Goal: Task Accomplishment & Management: Manage account settings

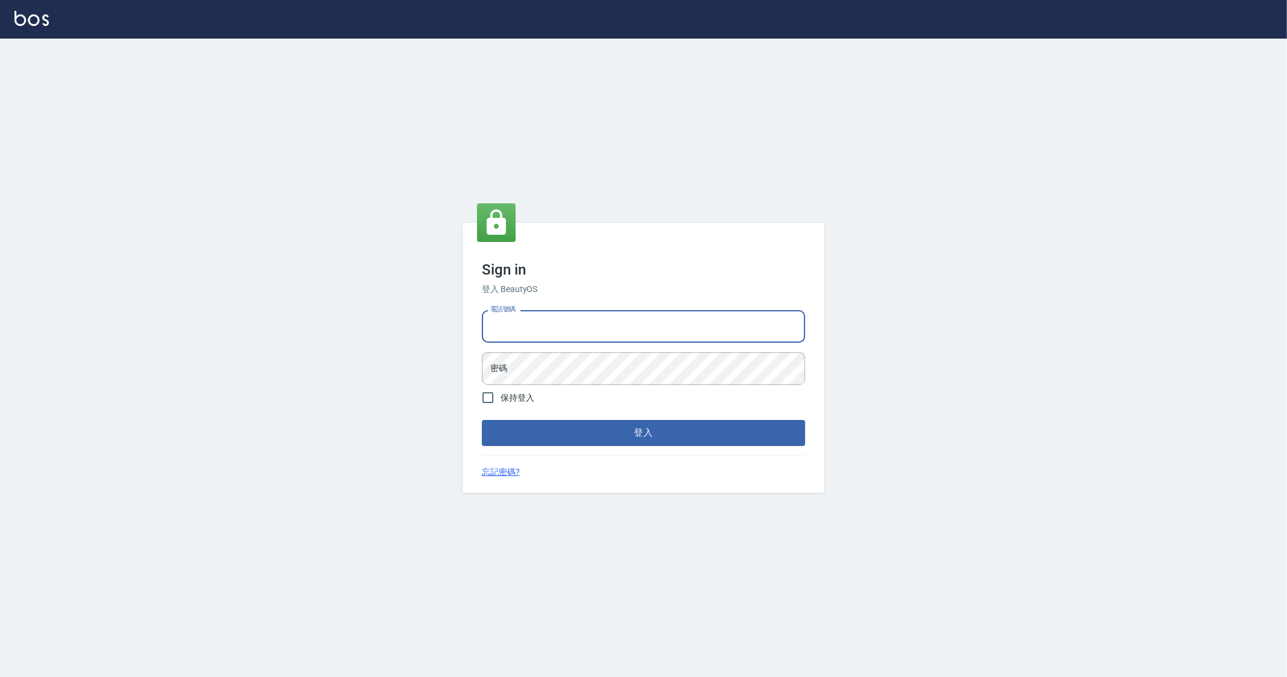
drag, startPoint x: 520, startPoint y: 324, endPoint x: 533, endPoint y: 351, distance: 29.7
click at [520, 324] on input "電話號碼" at bounding box center [643, 326] width 323 height 33
type input "0912345"
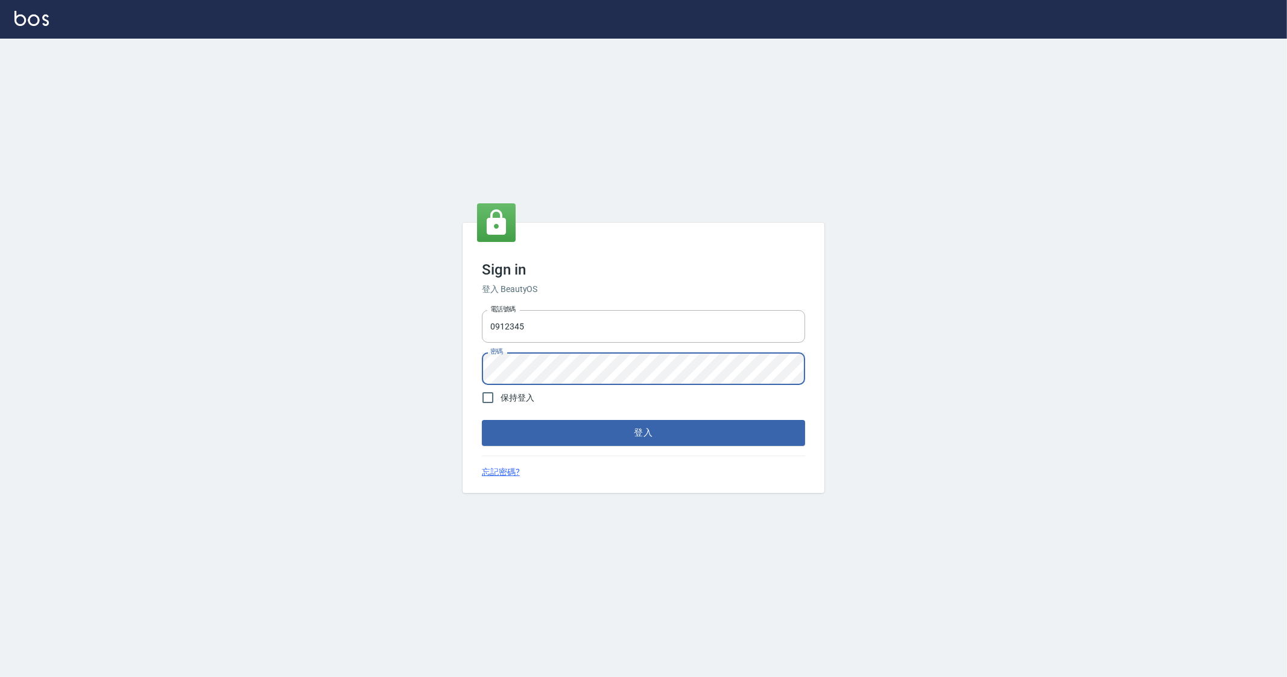
click at [482, 420] on button "登入" at bounding box center [643, 432] width 323 height 25
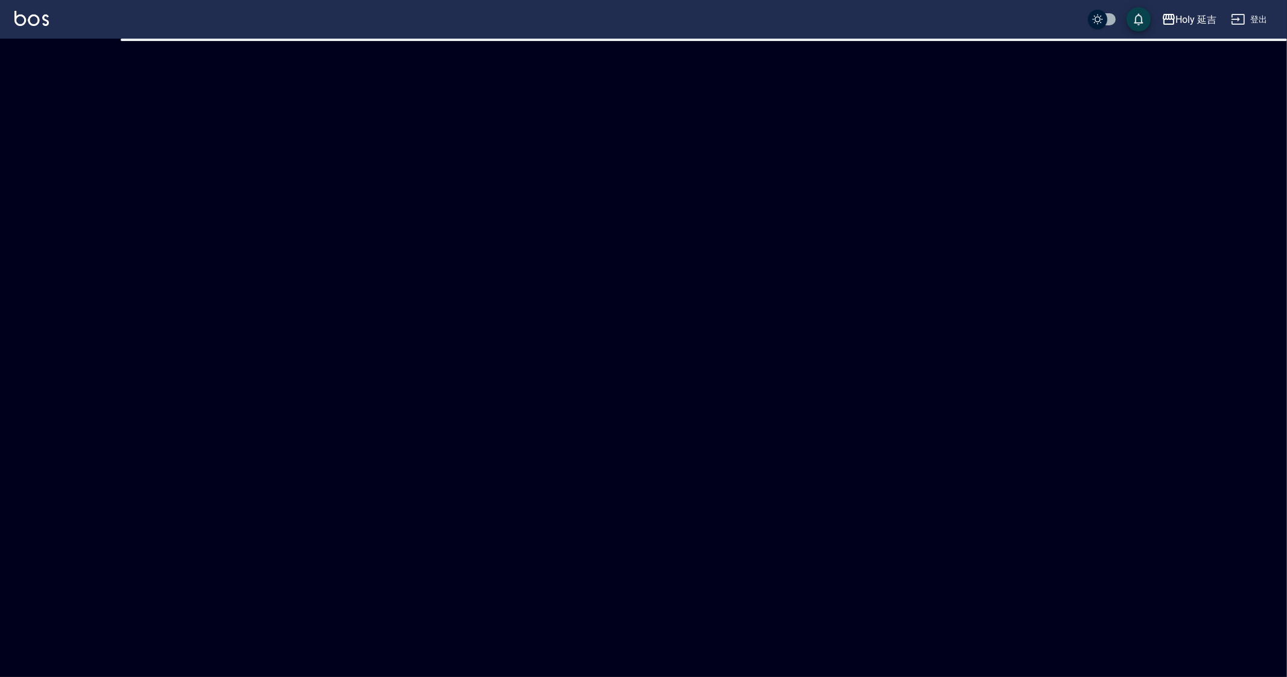
checkbox input "true"
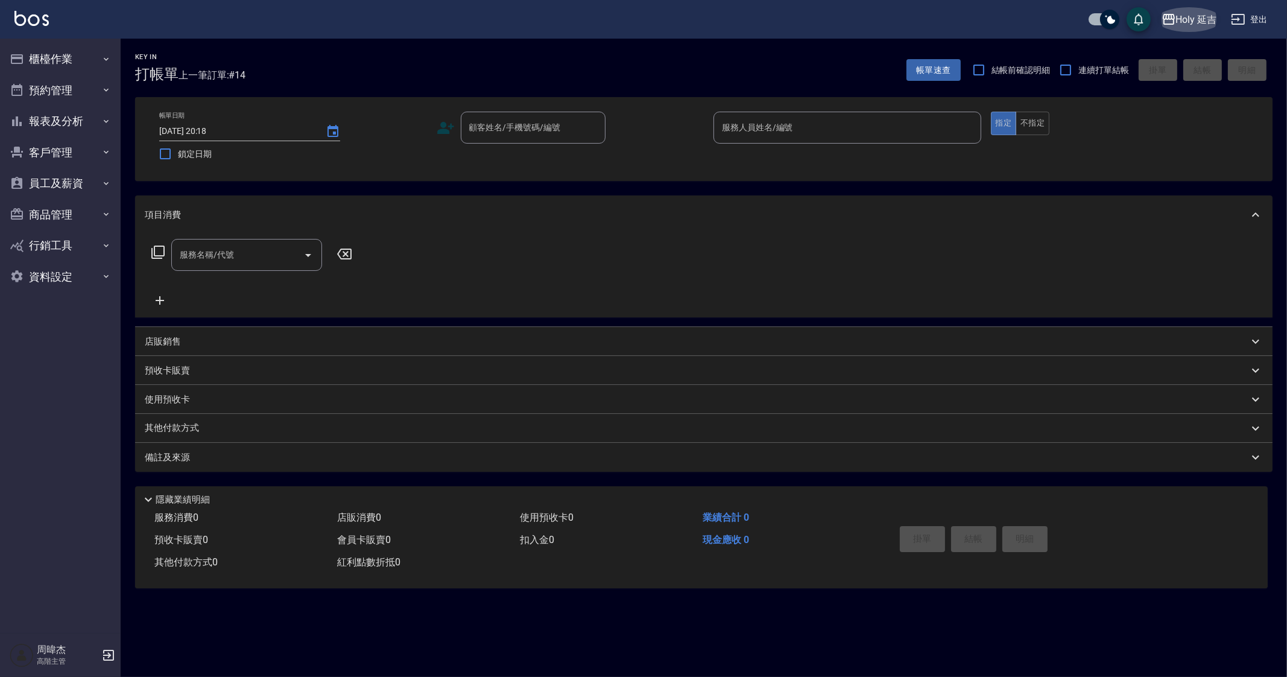
click at [1186, 19] on div "Holy 延吉" at bounding box center [1196, 19] width 41 height 15
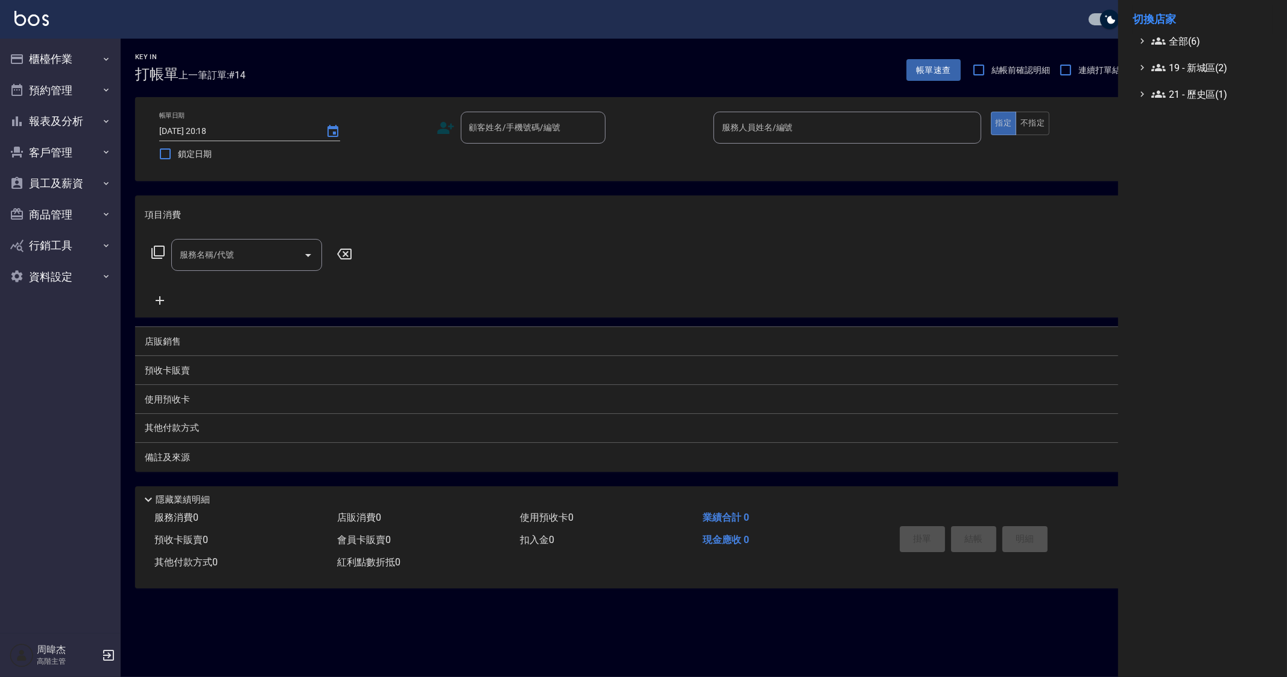
click at [90, 58] on div at bounding box center [643, 338] width 1287 height 677
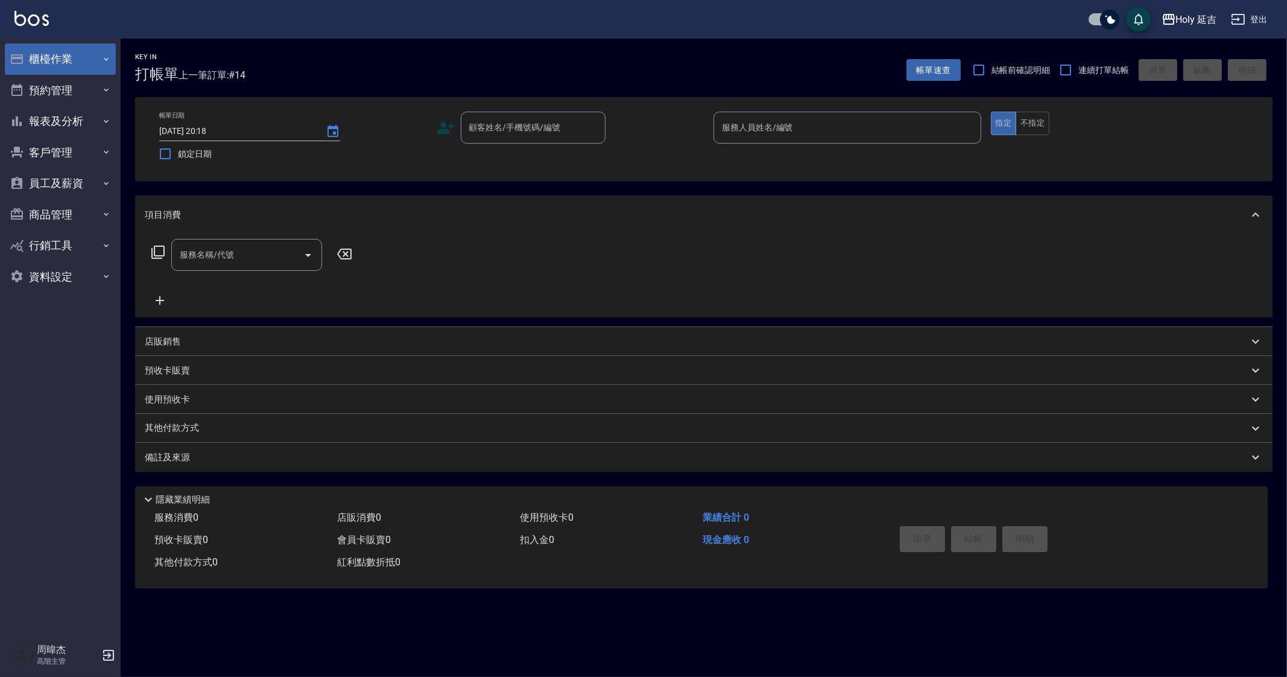
click at [98, 48] on button "櫃檯作業" at bounding box center [60, 58] width 111 height 31
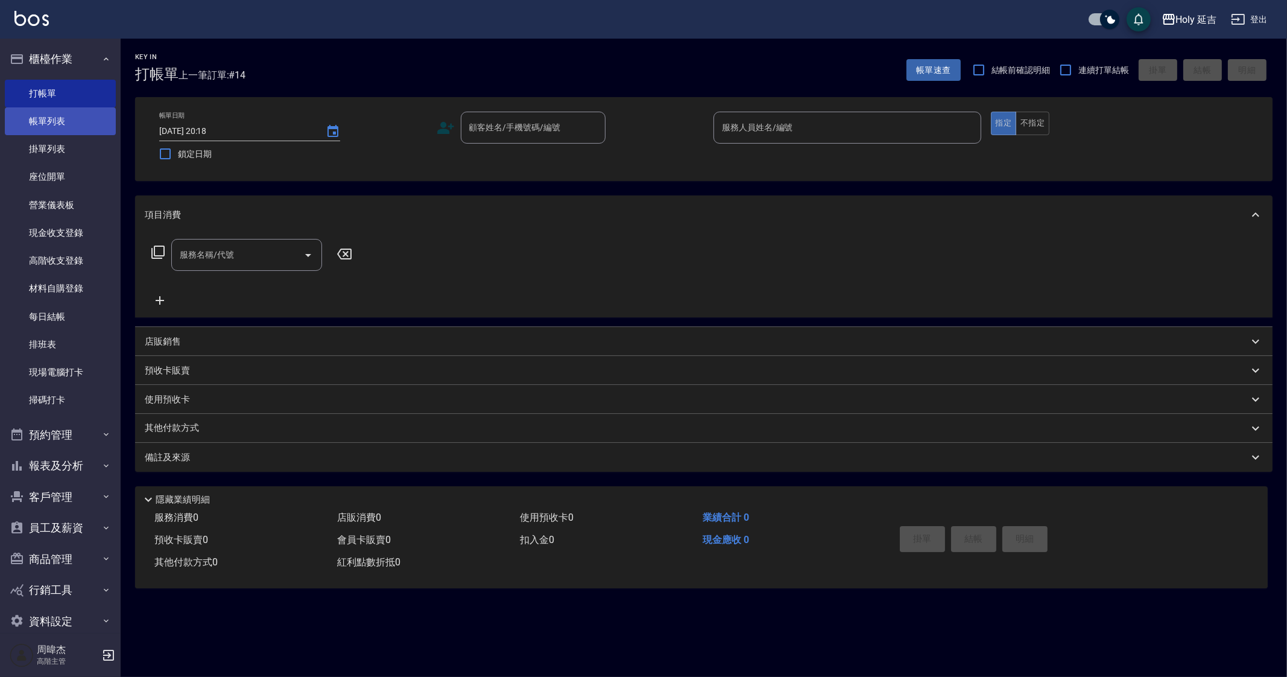
click at [78, 123] on link "帳單列表" at bounding box center [60, 121] width 111 height 28
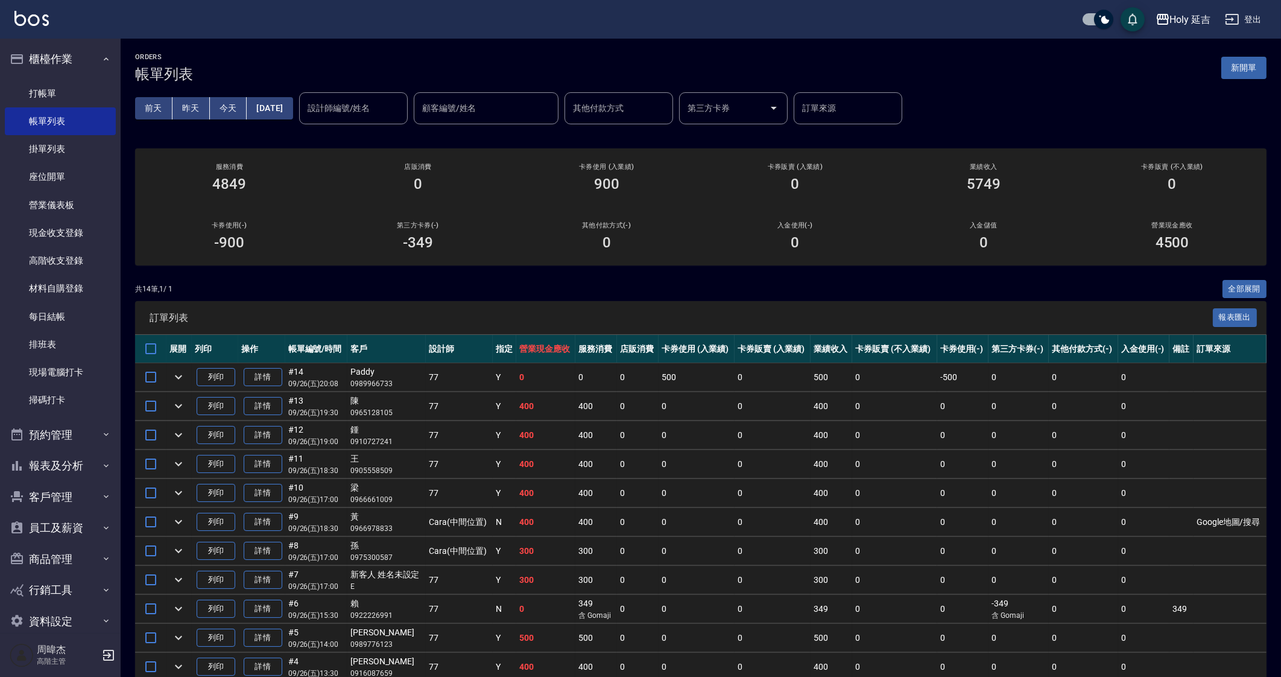
click at [736, 405] on td "0" at bounding box center [773, 406] width 76 height 28
click at [1175, 24] on div "Holy 延吉" at bounding box center [1190, 19] width 41 height 15
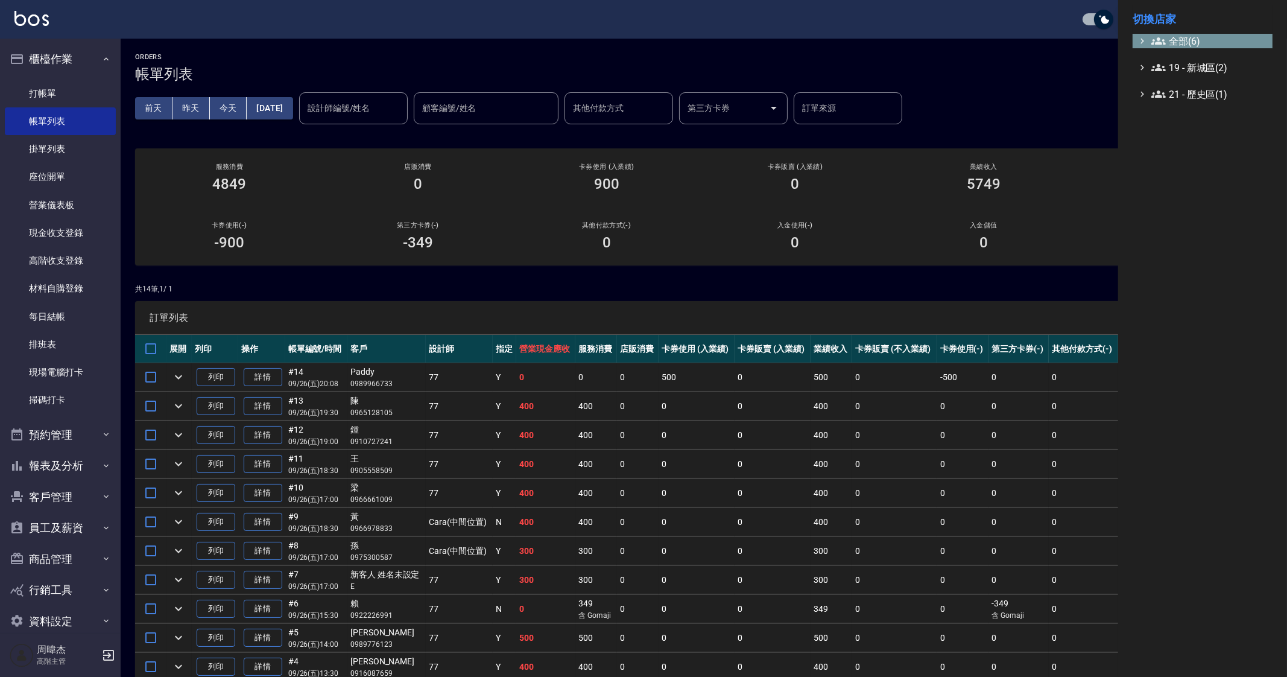
click at [1182, 42] on span "全部(6)" at bounding box center [1209, 41] width 116 height 14
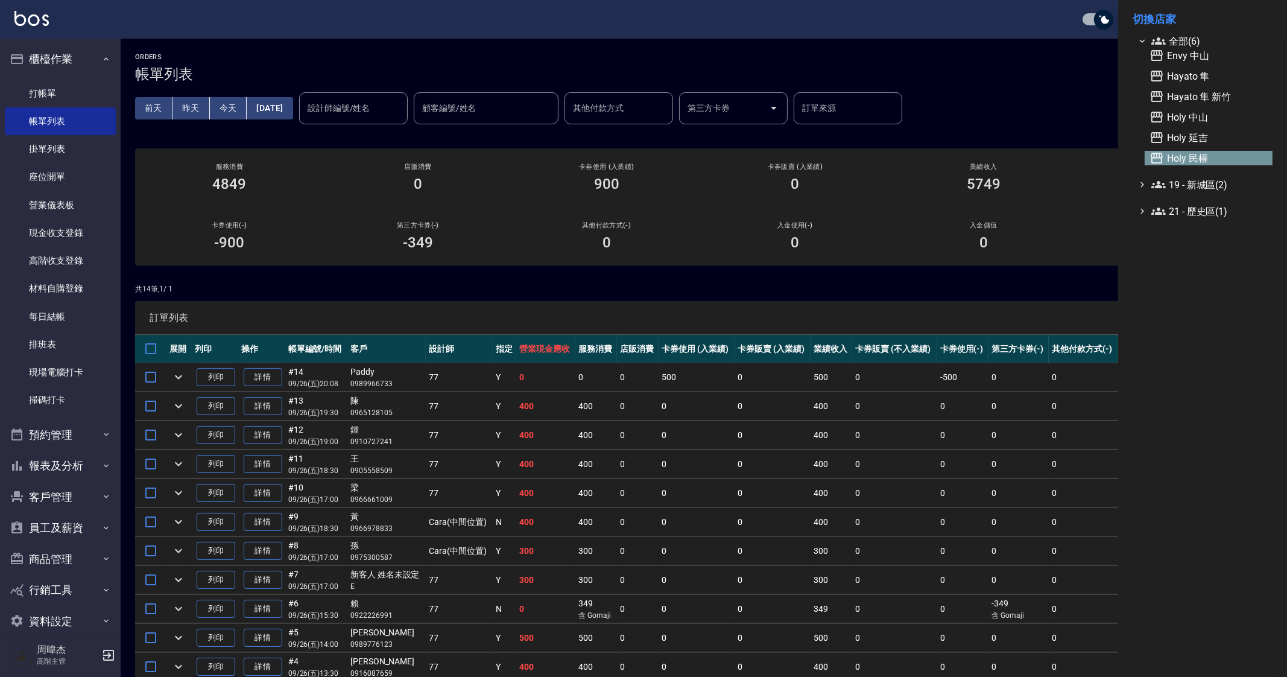
drag, startPoint x: 1209, startPoint y: 154, endPoint x: 1220, endPoint y: 158, distance: 11.4
click at [1220, 158] on span "Holy 民權" at bounding box center [1209, 158] width 118 height 14
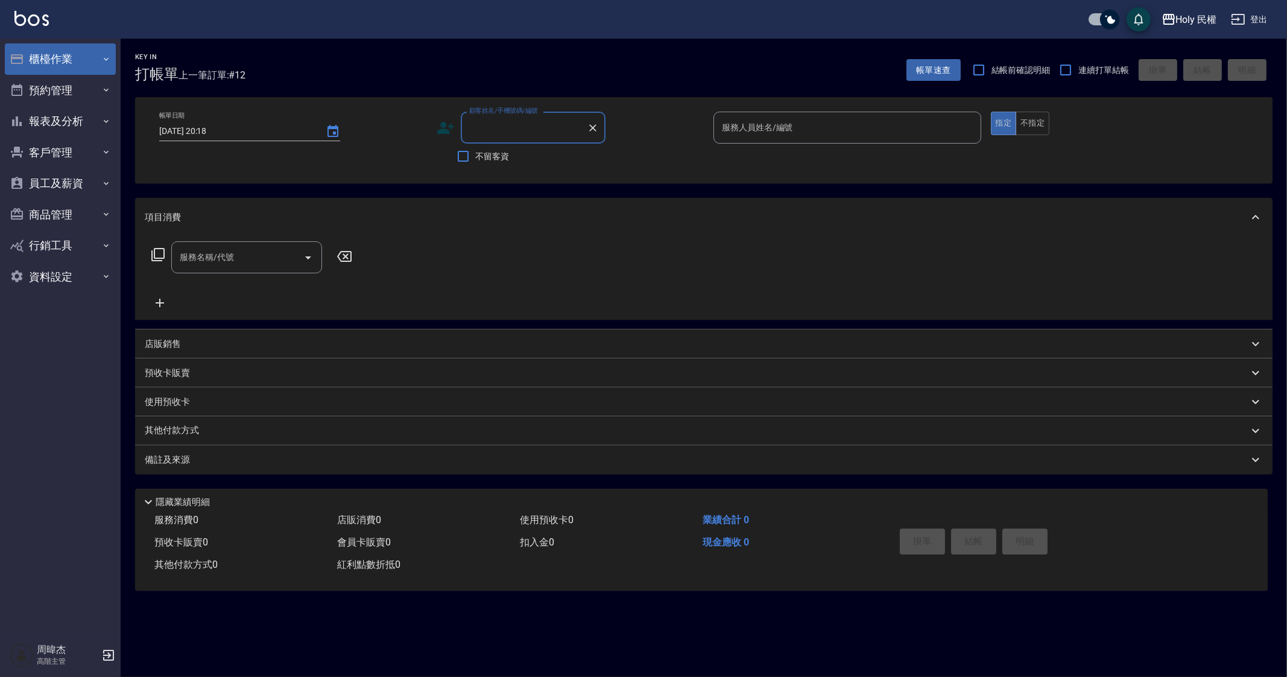
click at [39, 62] on button "櫃檯作業" at bounding box center [60, 58] width 111 height 31
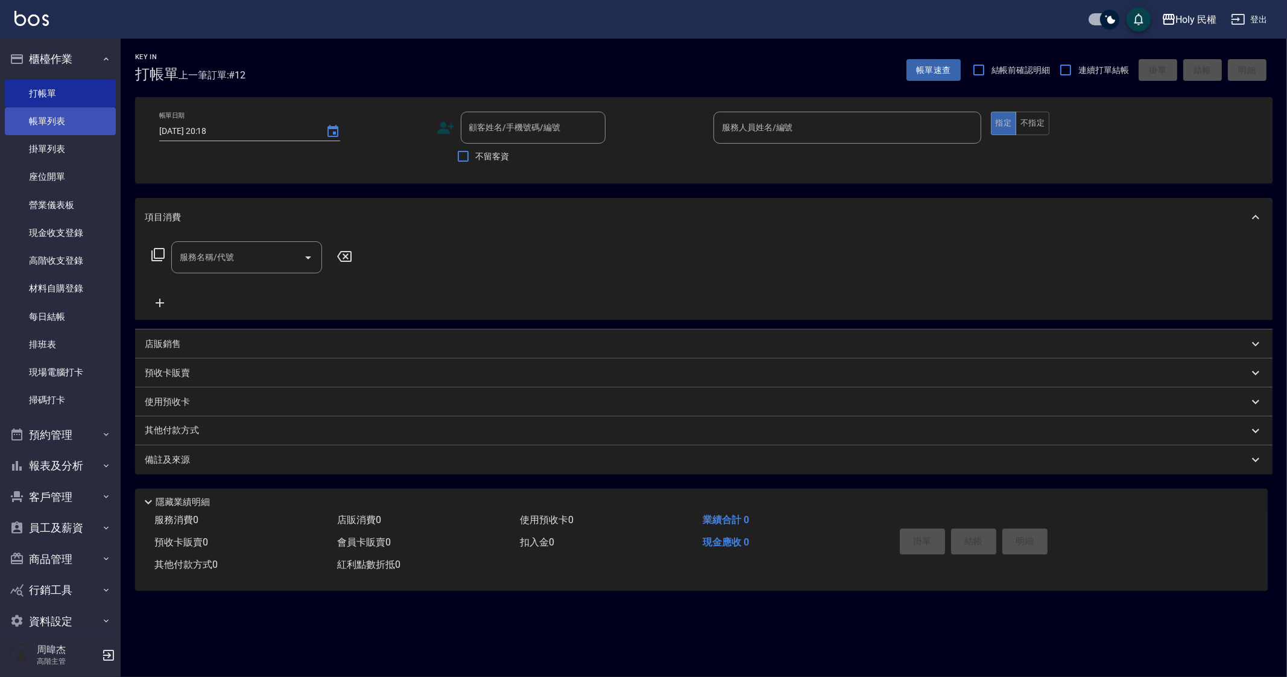
click at [62, 113] on link "帳單列表" at bounding box center [60, 121] width 111 height 28
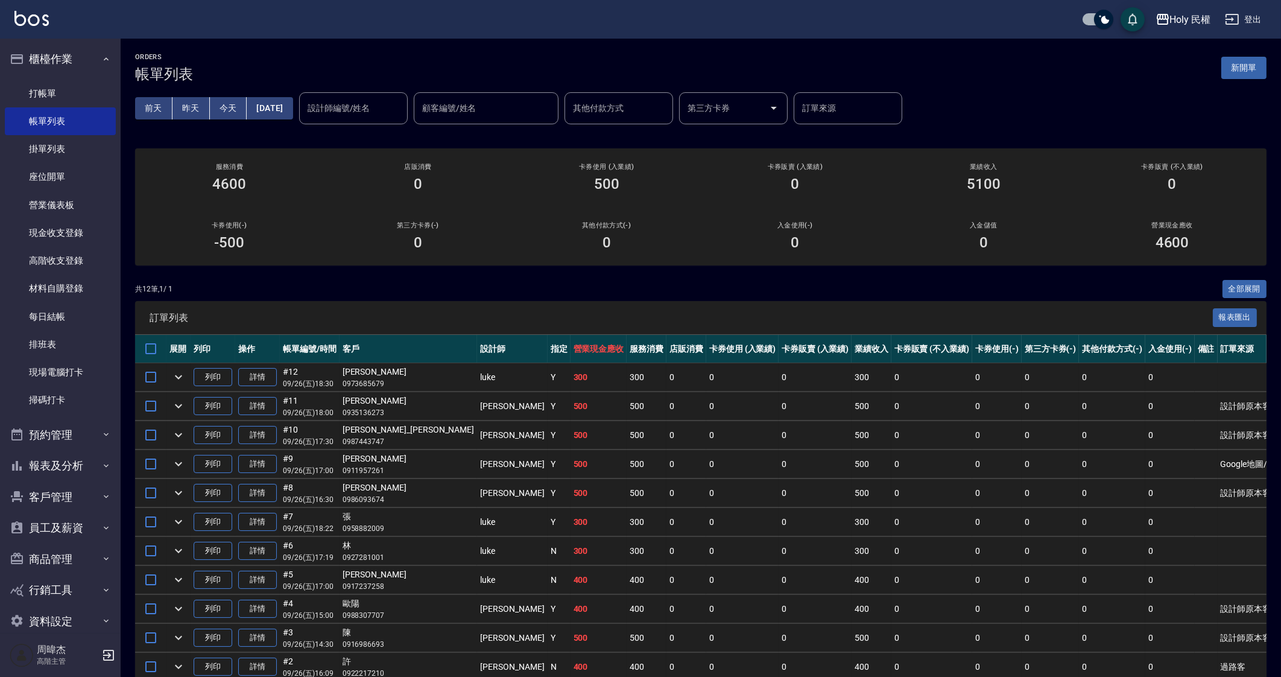
click at [972, 601] on td "0" at bounding box center [996, 609] width 49 height 28
click at [571, 582] on td "400" at bounding box center [599, 580] width 57 height 28
click at [1165, 24] on icon "button" at bounding box center [1163, 19] width 12 height 11
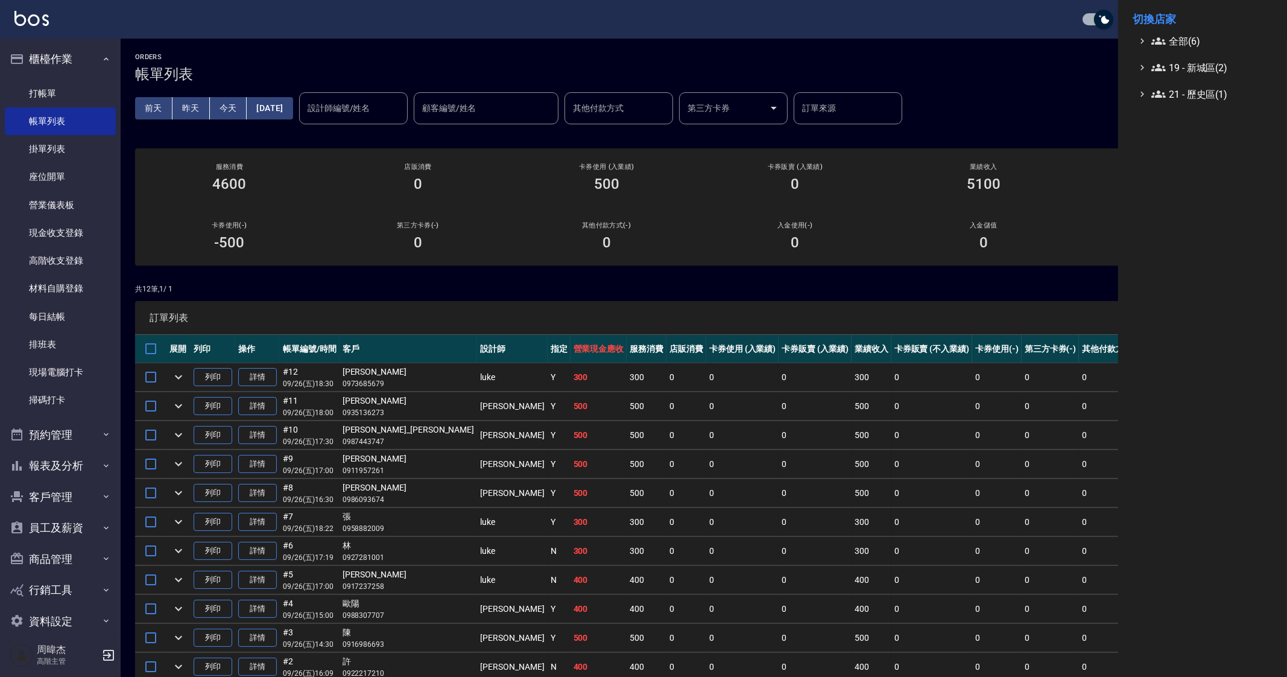
click at [1167, 30] on li "切換店家" at bounding box center [1203, 19] width 140 height 29
click at [1167, 31] on li "切換店家" at bounding box center [1203, 19] width 140 height 29
click at [1171, 37] on span "全部(6)" at bounding box center [1209, 41] width 116 height 14
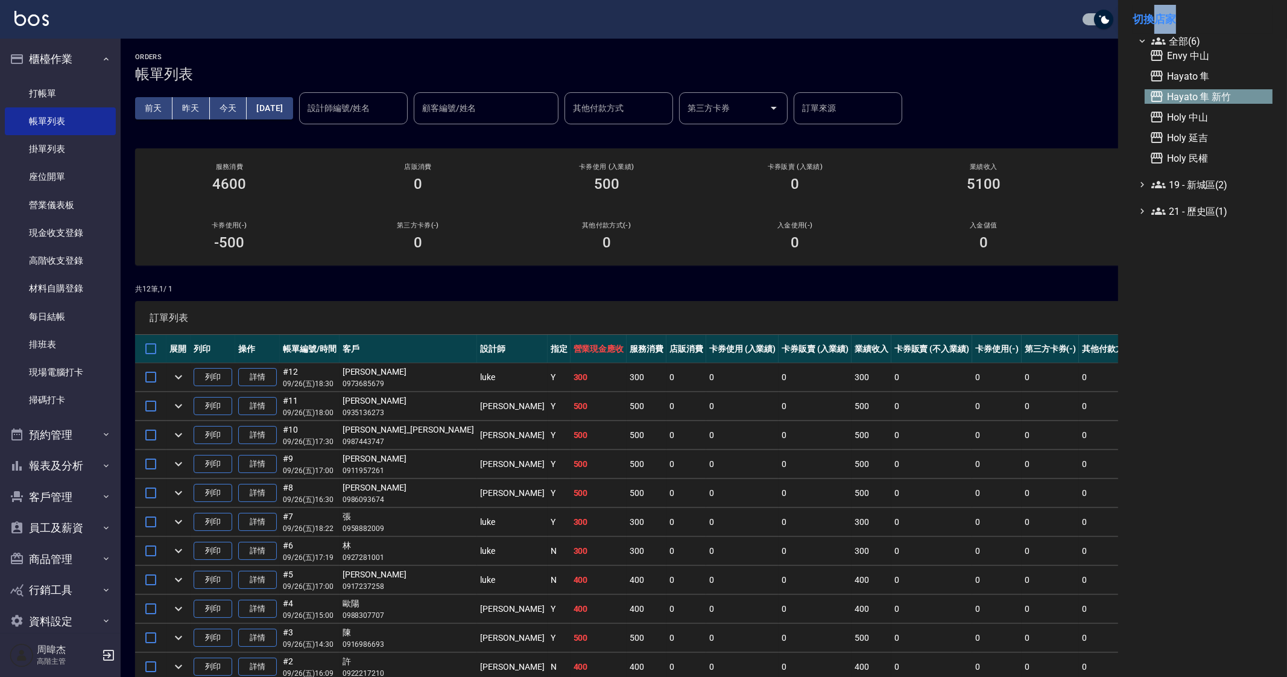
click at [1246, 99] on span "Hayato 隼 新竹" at bounding box center [1209, 96] width 118 height 14
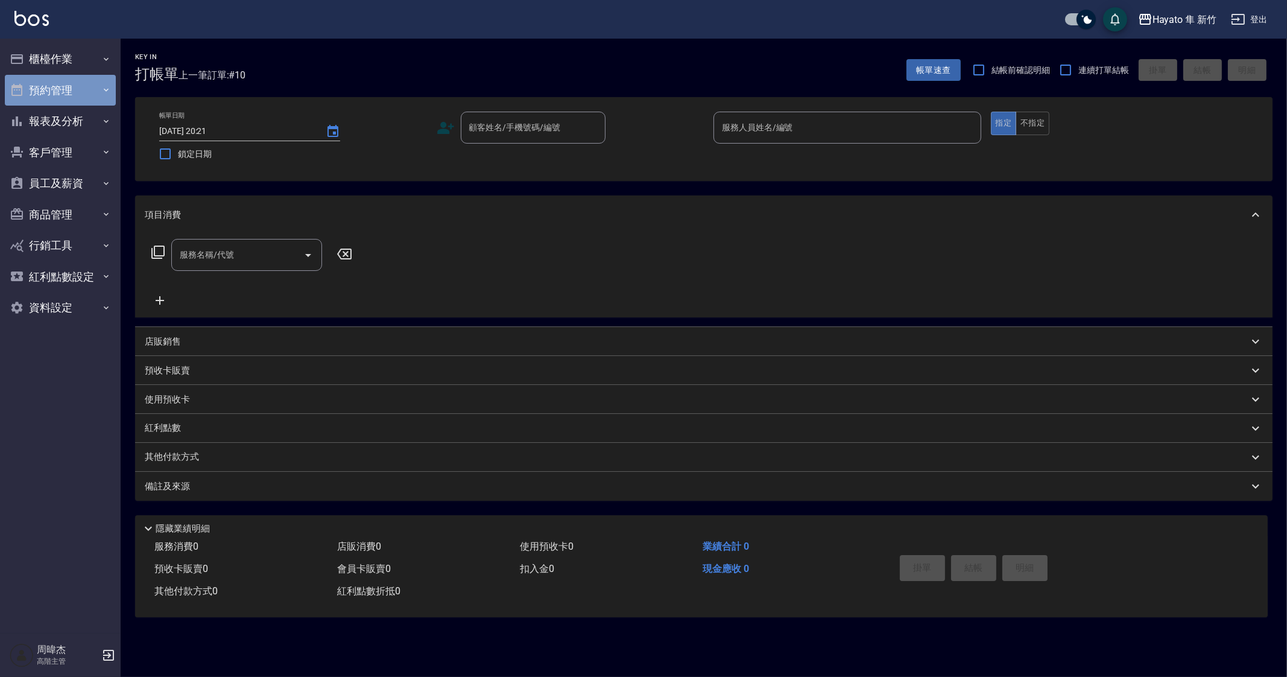
click at [78, 78] on button "預約管理" at bounding box center [60, 90] width 111 height 31
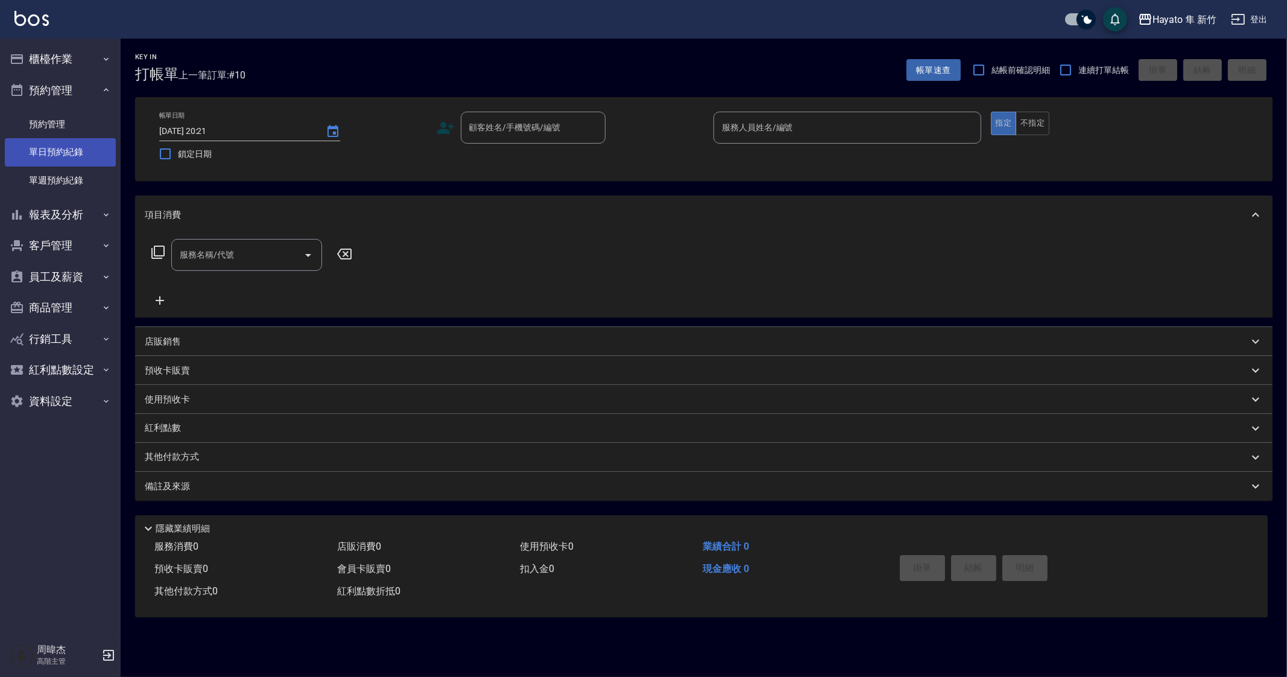
click at [83, 141] on link "單日預約紀錄" at bounding box center [60, 152] width 111 height 28
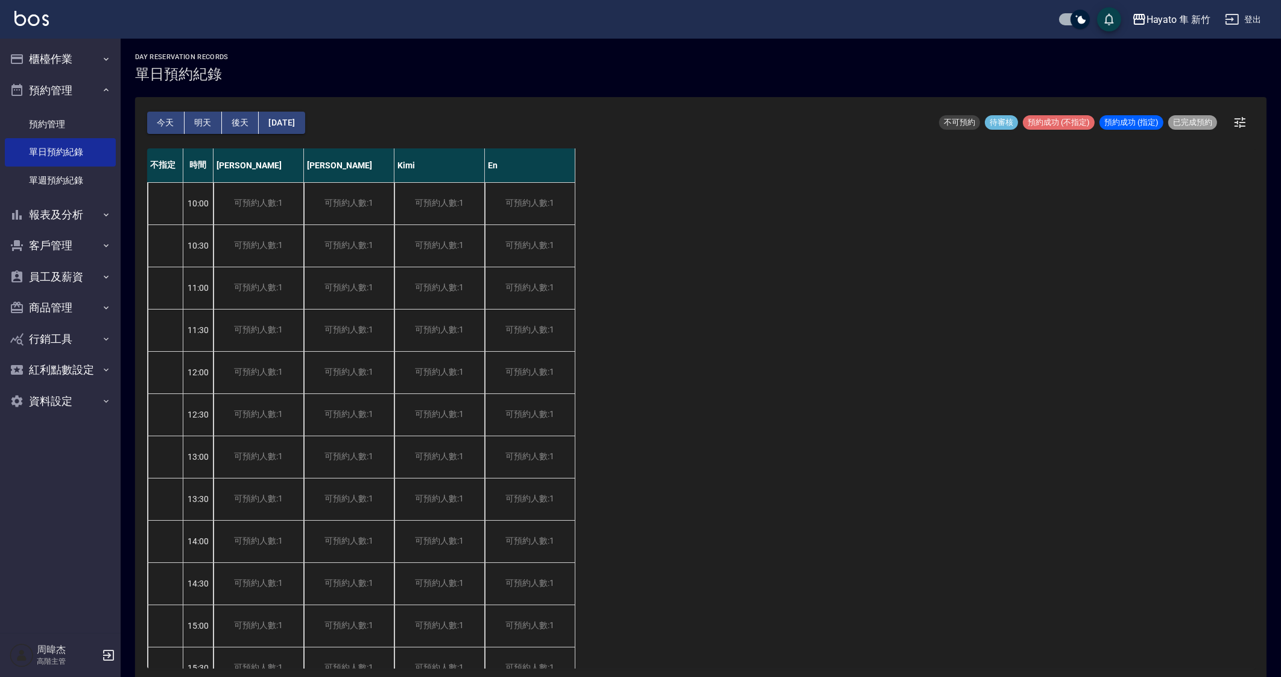
click at [71, 34] on div "Hayato 隼 新竹 登出" at bounding box center [640, 19] width 1281 height 39
click at [69, 52] on button "櫃檯作業" at bounding box center [60, 58] width 111 height 31
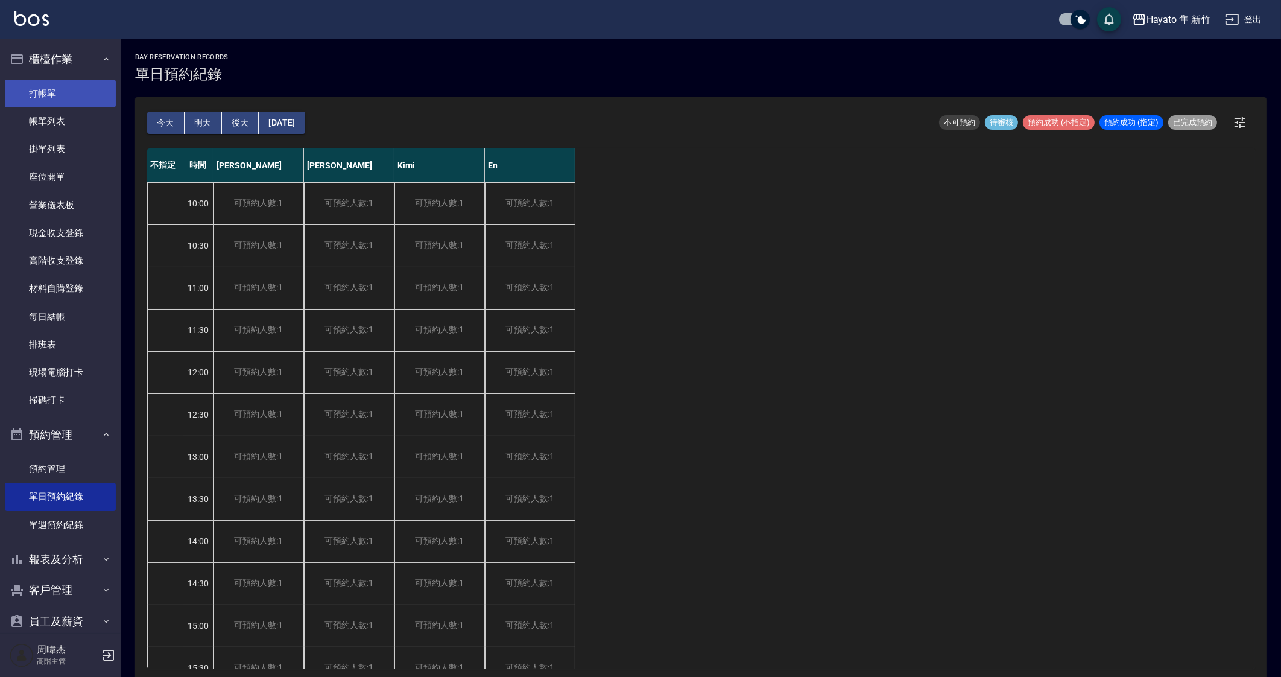
click at [93, 105] on link "打帳單" at bounding box center [60, 94] width 111 height 28
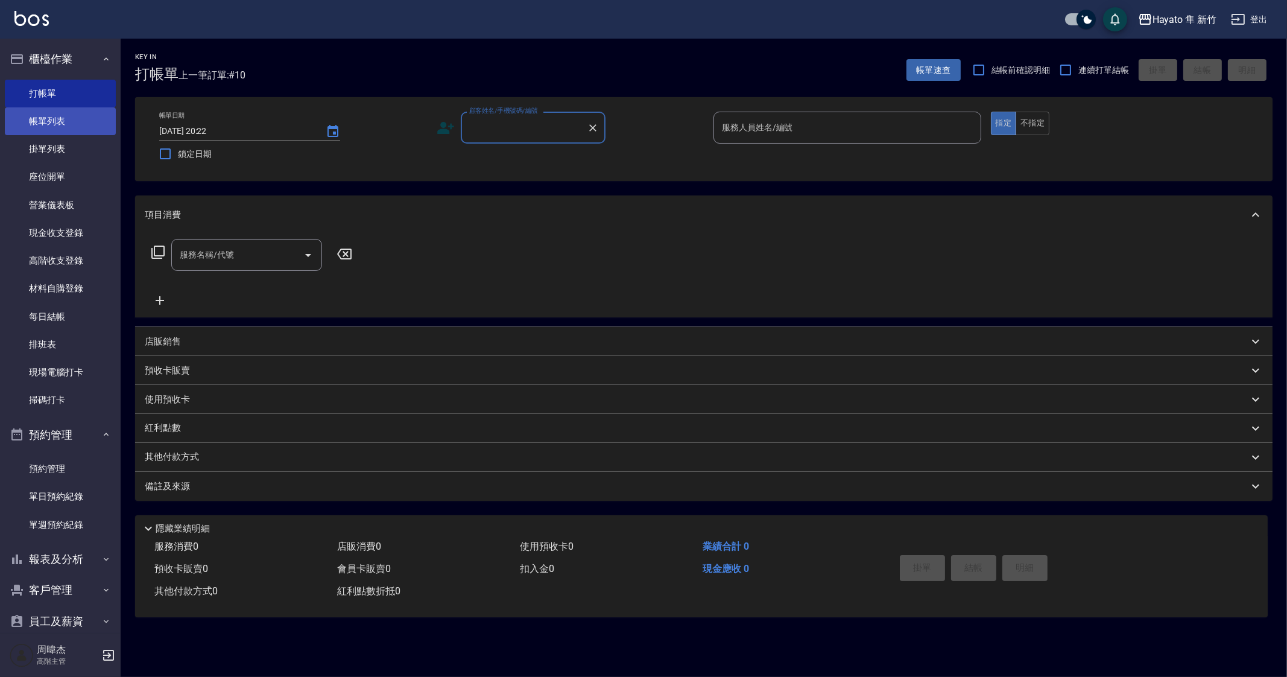
click at [60, 117] on link "帳單列表" at bounding box center [60, 121] width 111 height 28
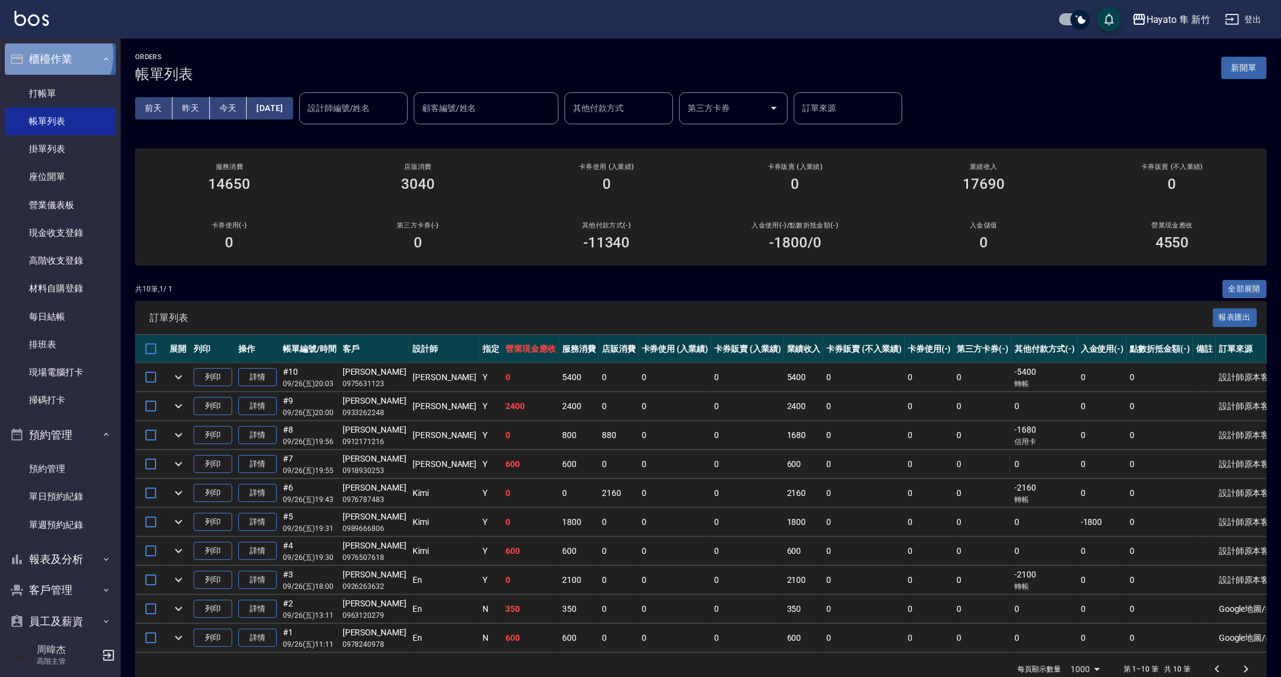
click at [49, 55] on button "櫃檯作業" at bounding box center [60, 58] width 111 height 31
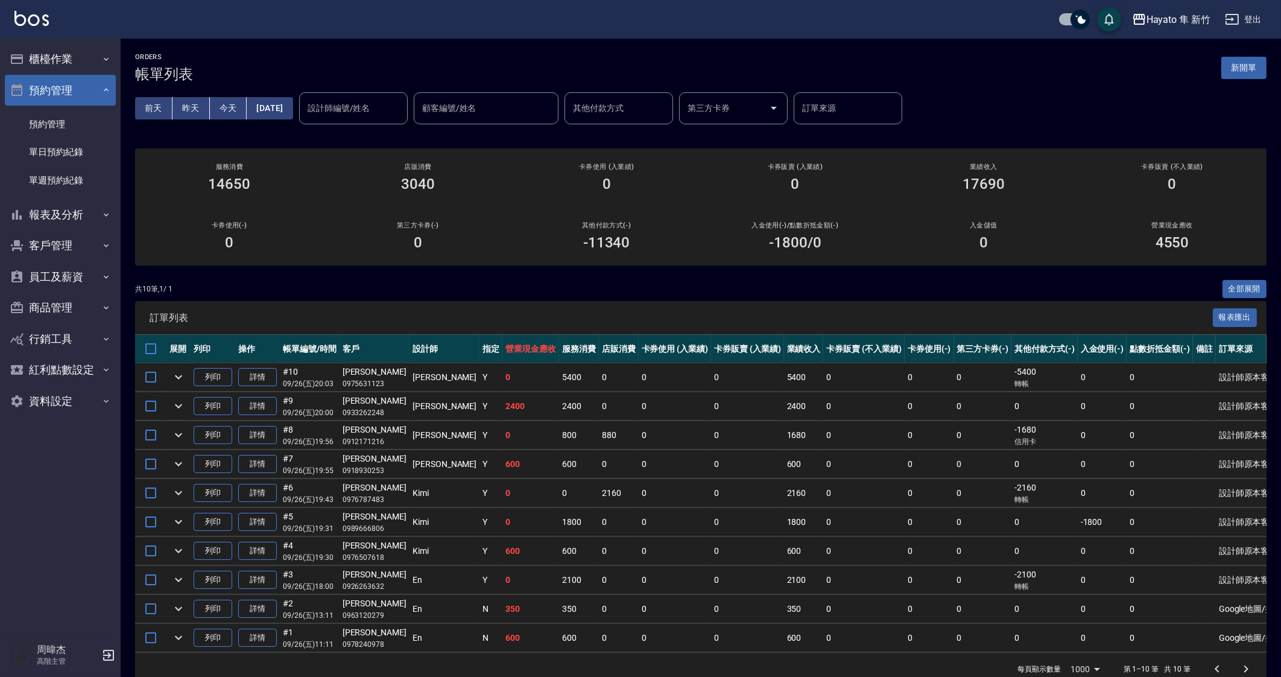
click at [104, 90] on icon "button" at bounding box center [106, 90] width 5 height 3
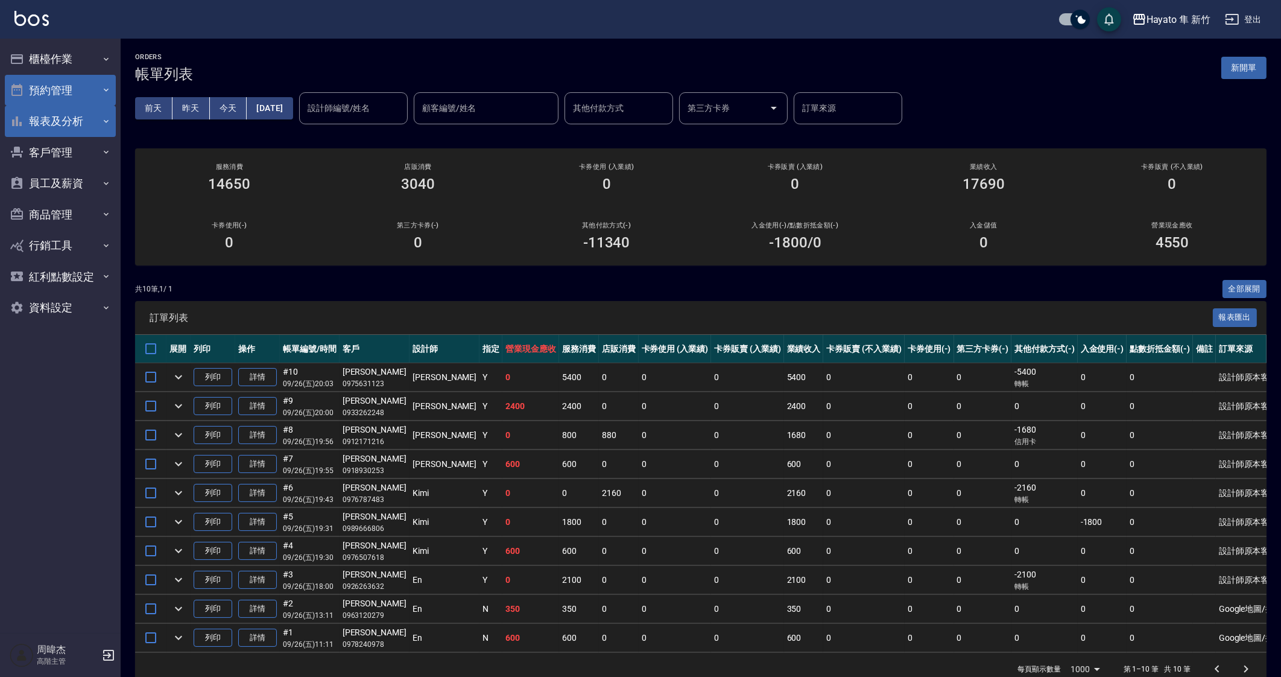
click at [106, 124] on icon "button" at bounding box center [106, 121] width 10 height 10
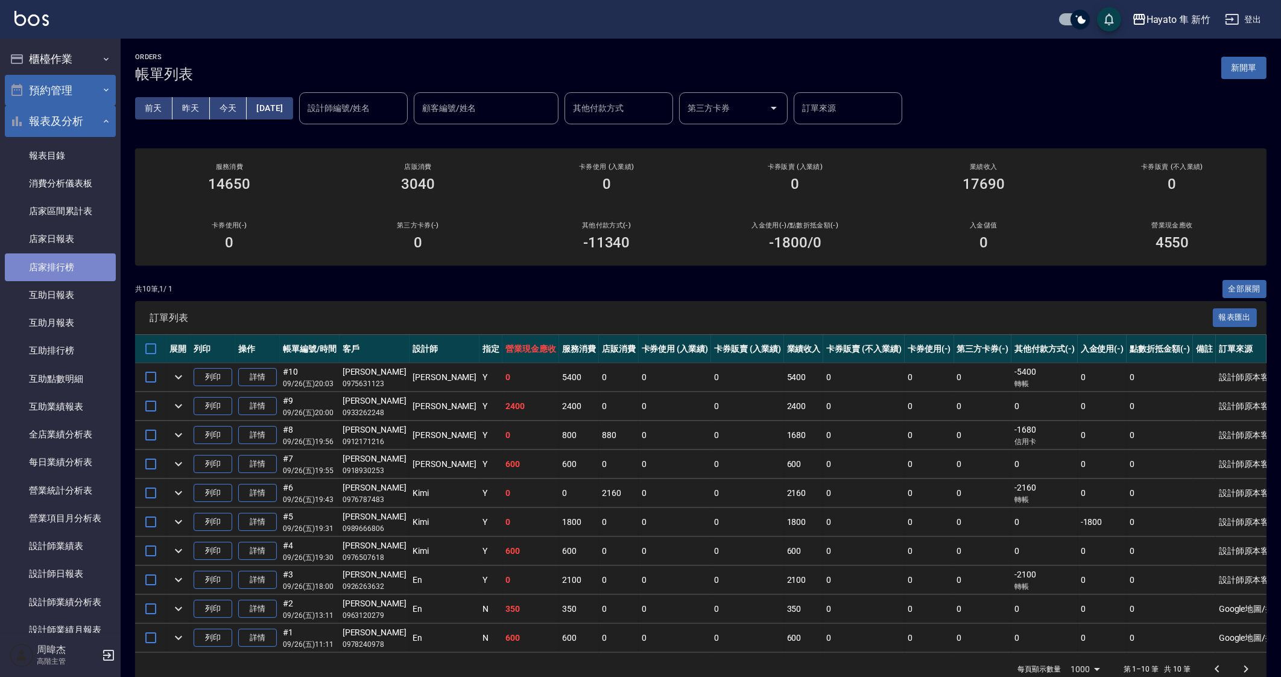
click at [84, 270] on link "店家排行榜" at bounding box center [60, 267] width 111 height 28
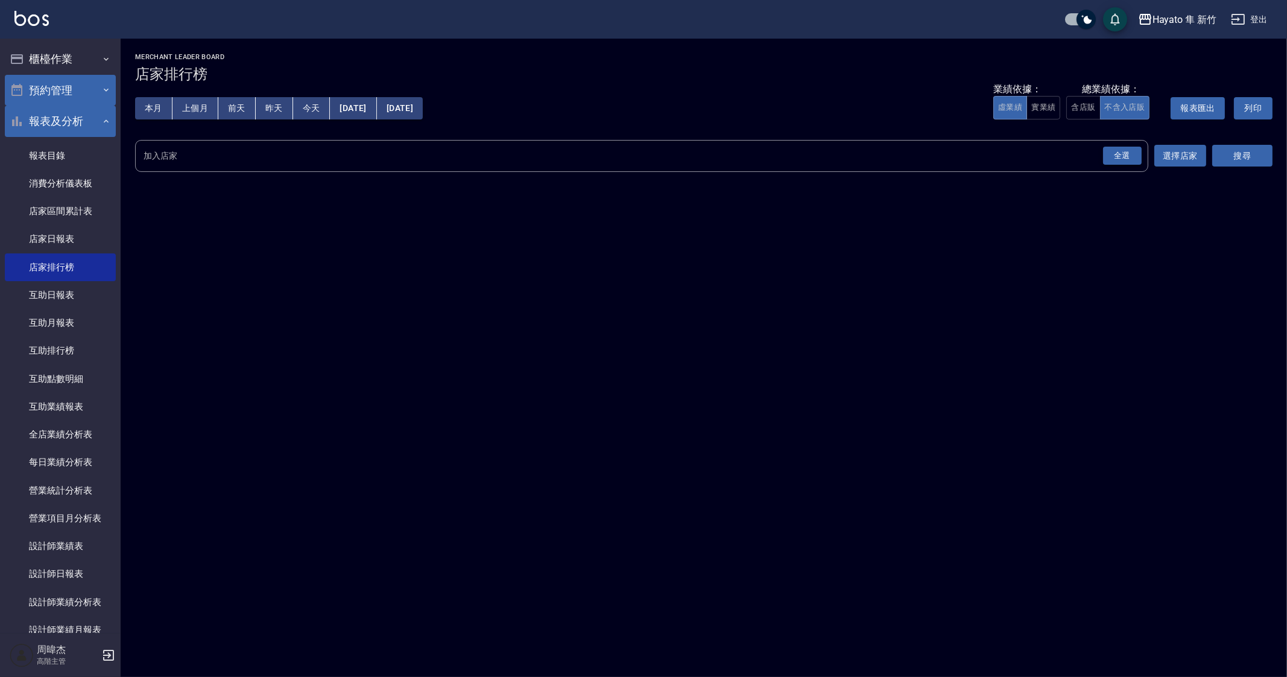
click at [1115, 157] on div "全選" at bounding box center [1122, 156] width 39 height 19
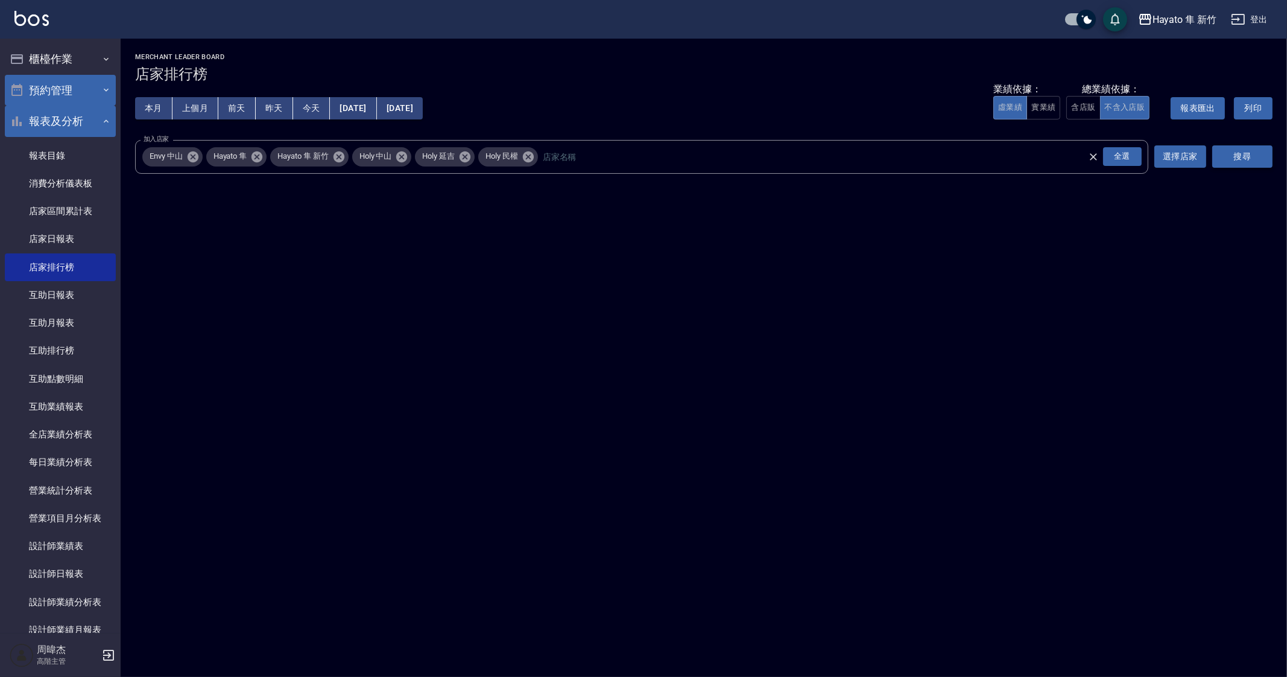
click at [1249, 160] on button "搜尋" at bounding box center [1242, 156] width 60 height 22
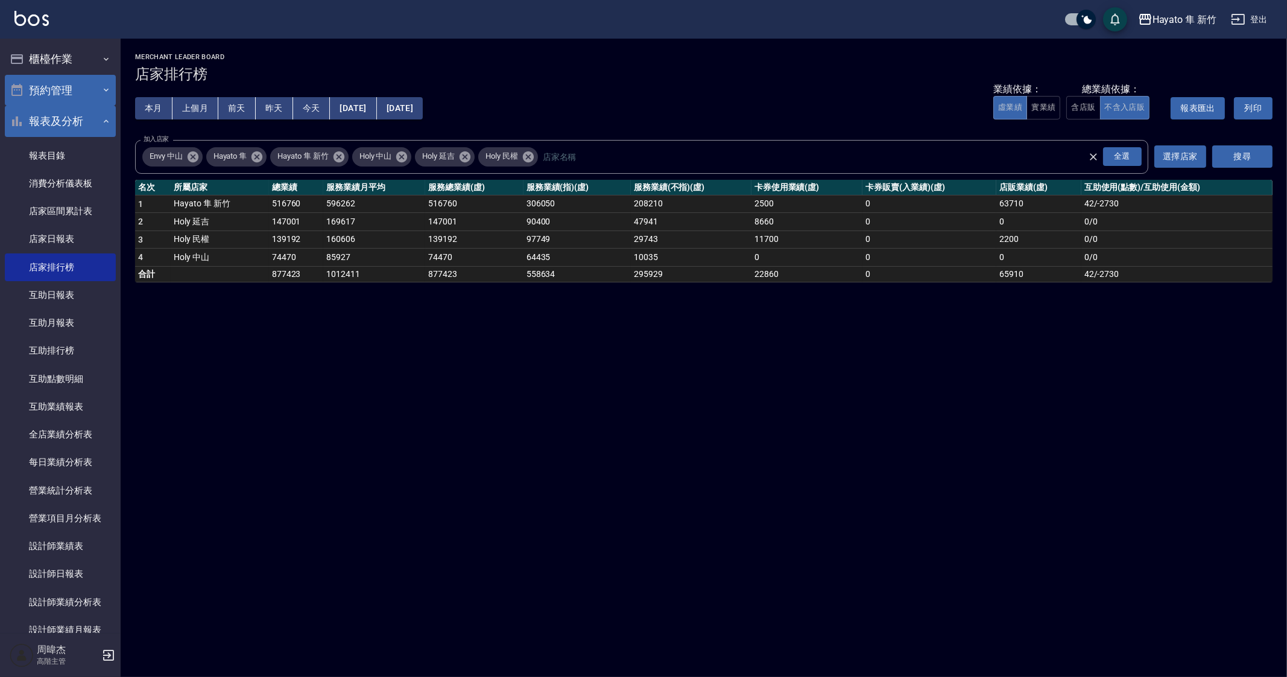
click at [270, 508] on div "Hayato 隼 新竹 2025-09-01 - 2025-09-26 店家排行榜 列印時間： 2025-09-26-20:22 Merchant Leade…" at bounding box center [643, 338] width 1287 height 677
click at [368, 520] on div "Hayato 隼 新竹 2025-09-01 - 2025-09-26 店家排行榜 列印時間： 2025-09-26-20:22 Merchant Leade…" at bounding box center [643, 338] width 1287 height 677
click at [372, 516] on div "Hayato 隼 新竹 2025-09-01 - 2025-09-26 店家排行榜 列印時間： 2025-09-26-20:22 Merchant Leade…" at bounding box center [643, 338] width 1287 height 677
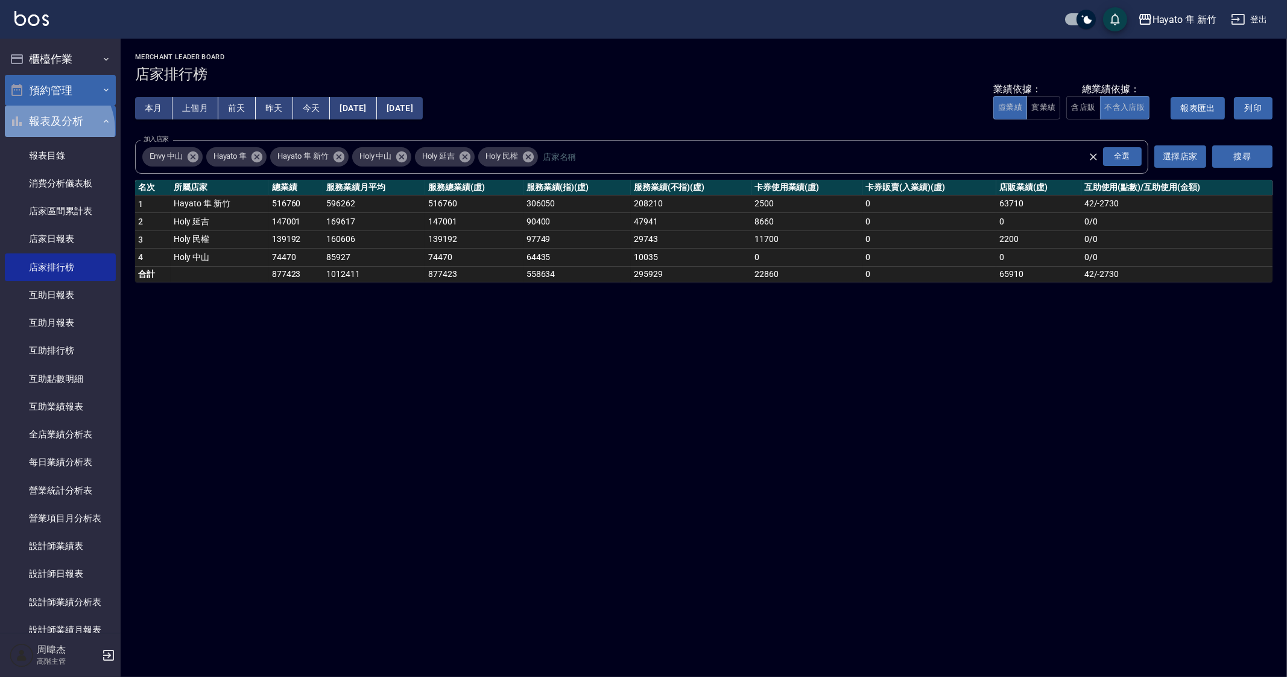
click at [49, 130] on button "報表及分析" at bounding box center [60, 121] width 111 height 31
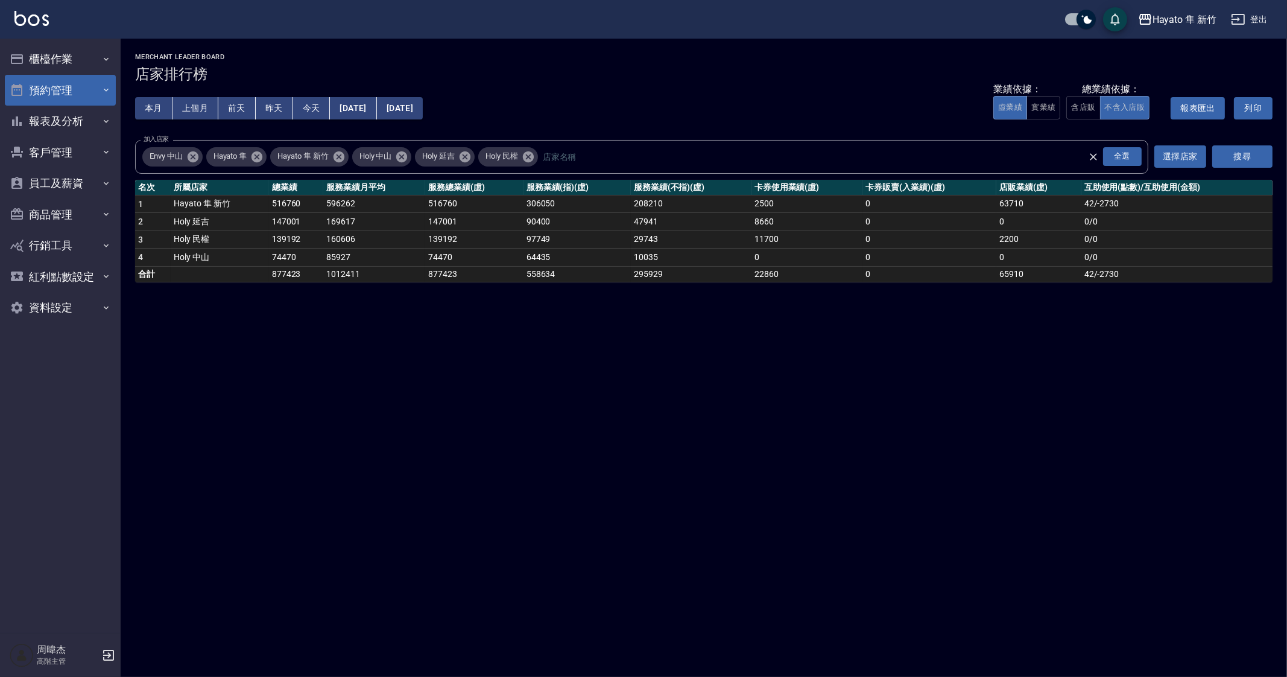
click at [1168, 31] on div "Hayato 隼 新竹 登出" at bounding box center [643, 19] width 1287 height 39
click at [1197, 32] on div "Hayato 隼 新竹 登出" at bounding box center [643, 19] width 1287 height 39
click at [1188, 26] on div "Hayato 隼 新竹" at bounding box center [1185, 19] width 64 height 15
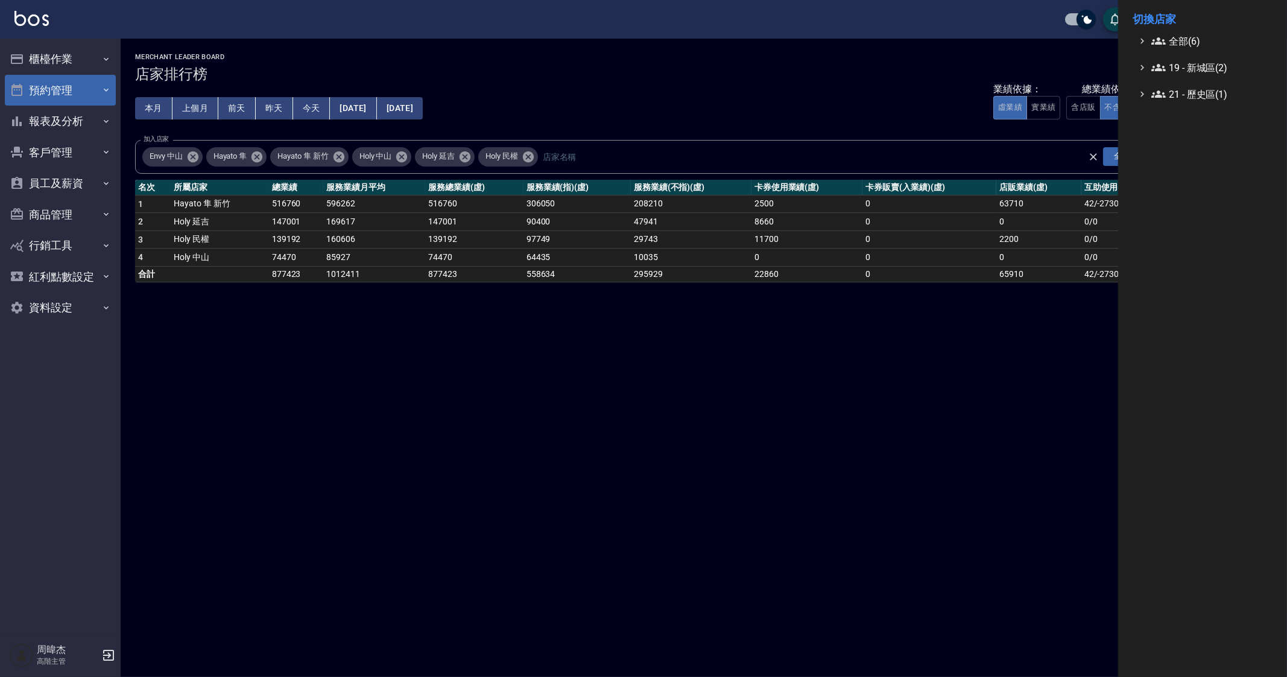
click at [1192, 39] on span "全部(6)" at bounding box center [1209, 41] width 116 height 14
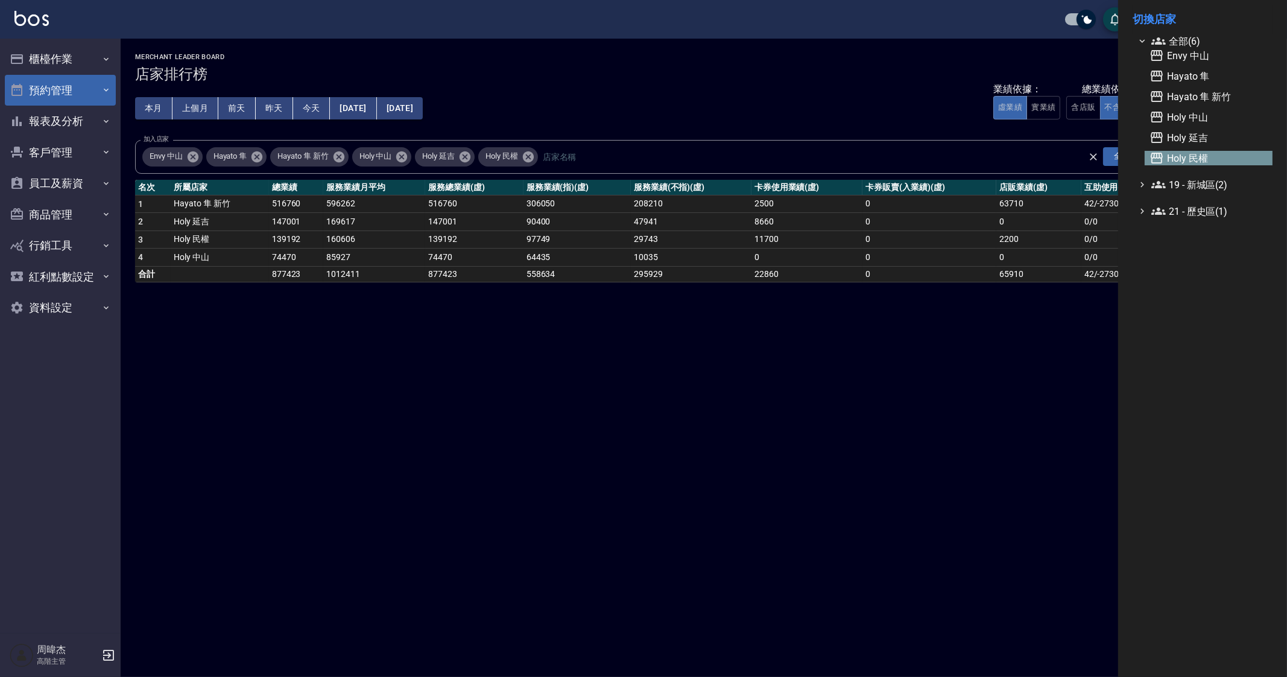
click at [1224, 158] on span "Holy 民權" at bounding box center [1209, 158] width 118 height 14
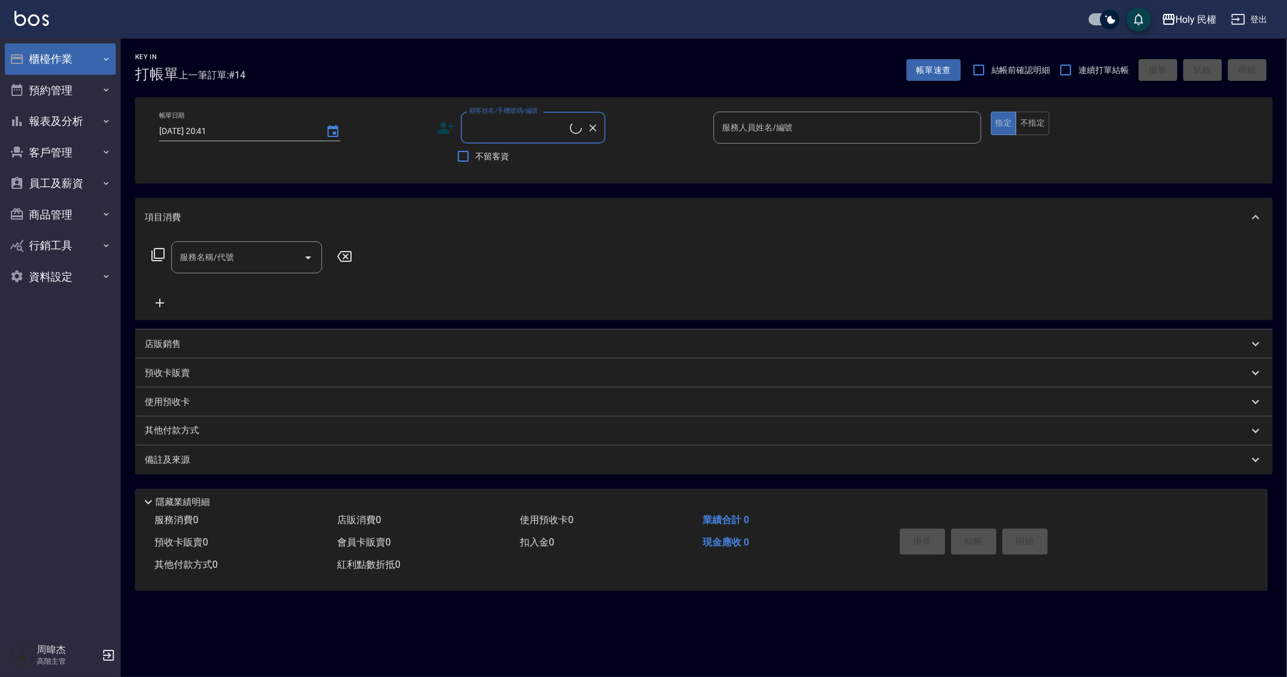
click at [88, 55] on button "櫃檯作業" at bounding box center [60, 58] width 111 height 31
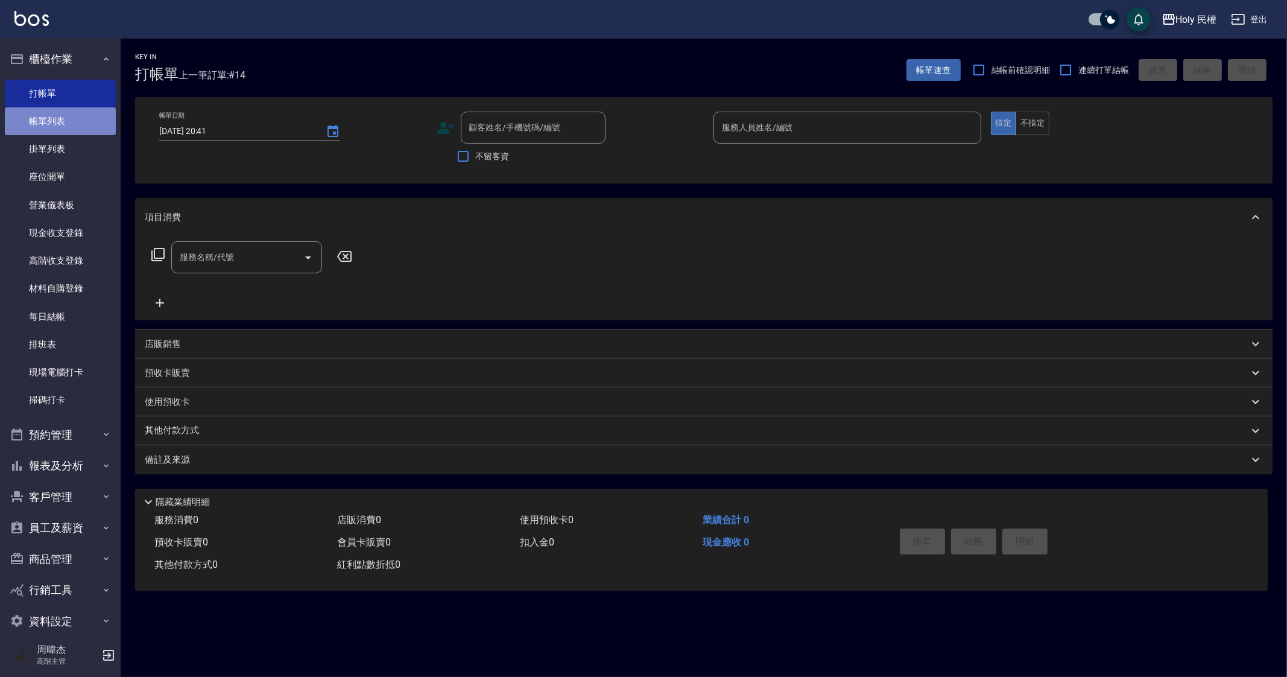
click at [90, 117] on link "帳單列表" at bounding box center [60, 121] width 111 height 28
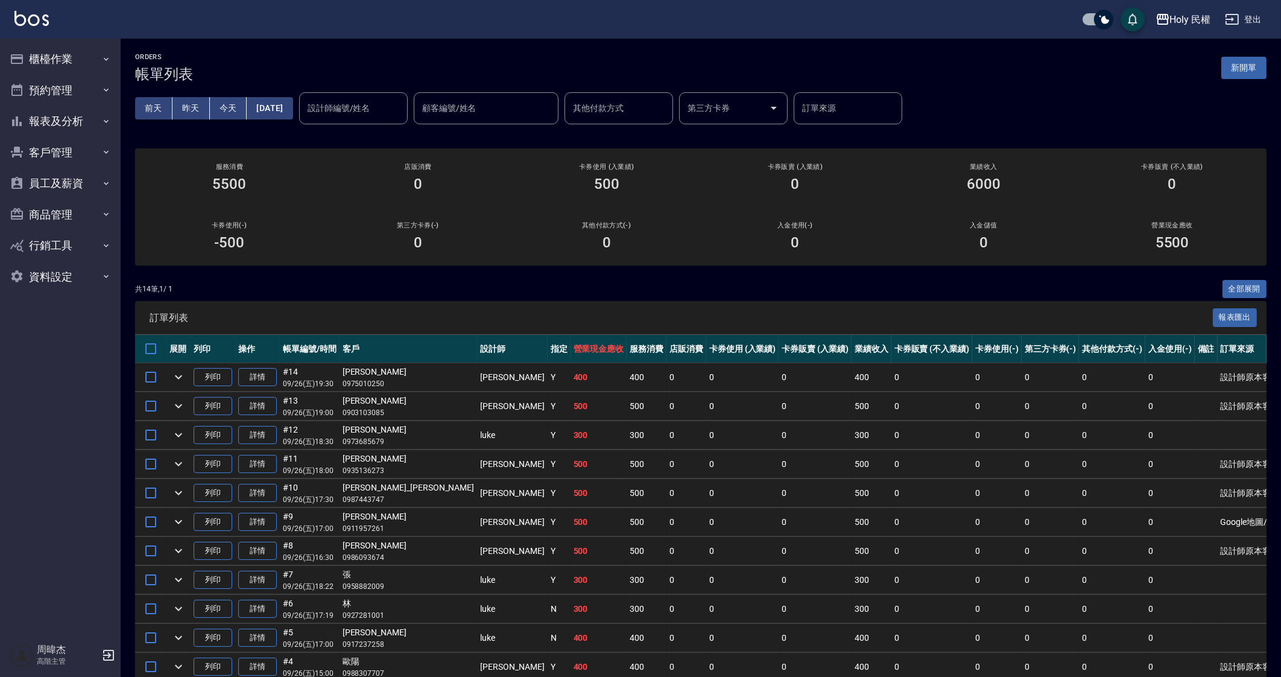
click at [571, 560] on td "500" at bounding box center [599, 551] width 57 height 28
